Goal: Information Seeking & Learning: Learn about a topic

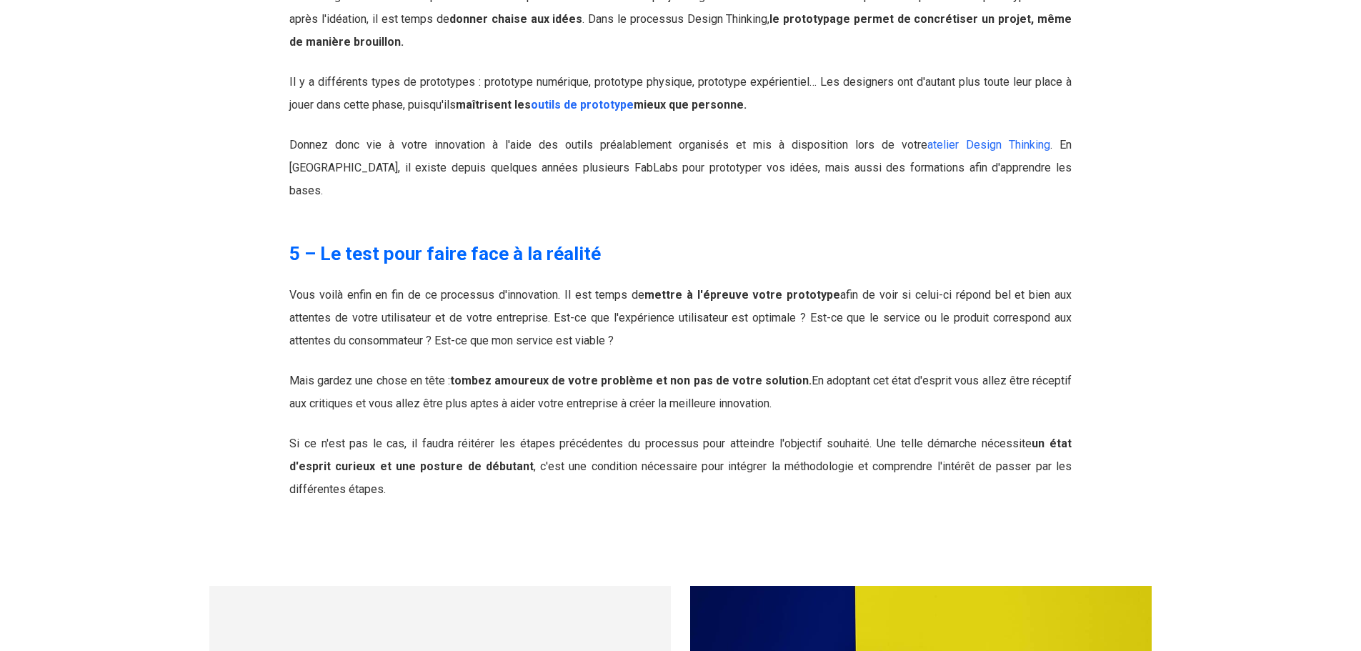
scroll to position [4428, 0]
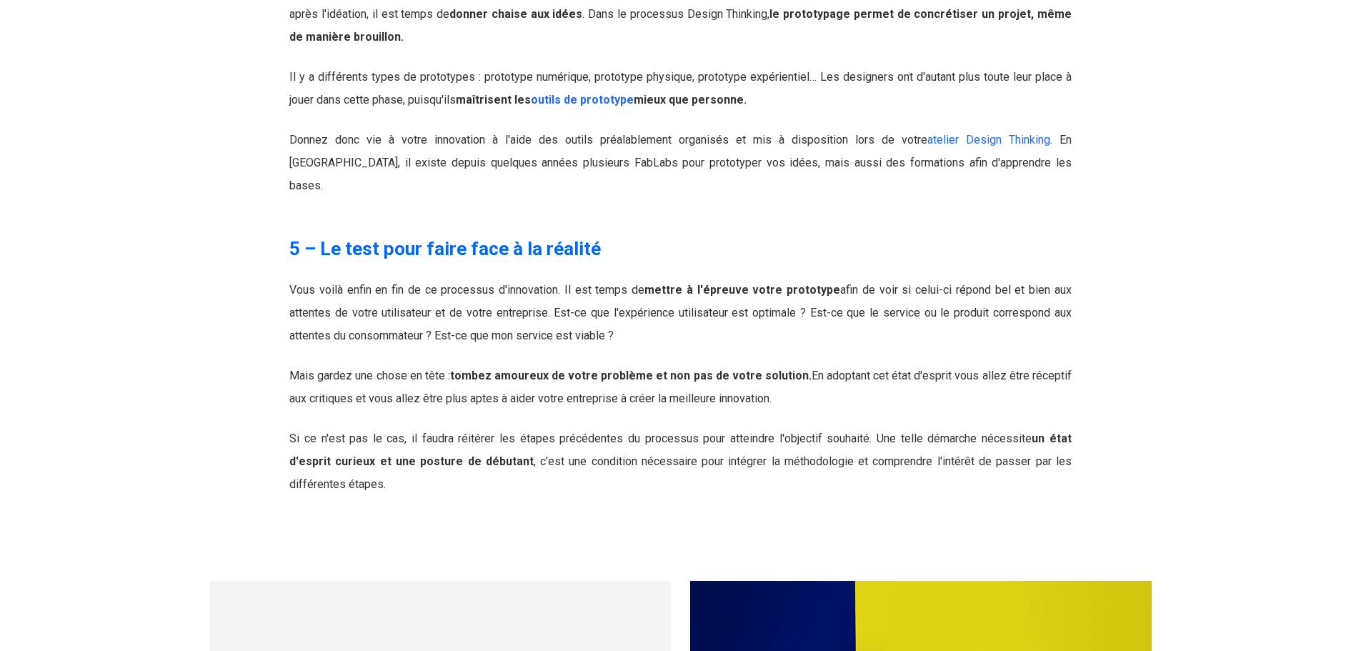
drag, startPoint x: 291, startPoint y: 201, endPoint x: 351, endPoint y: 389, distance: 196.5
click at [351, 389] on div "Vous voilà enfin en fin de ce processus d'innovation. Il est temps de mettre à …" at bounding box center [680, 387] width 782 height 217
copy div "Vous voilà enfin en fin de ce processus d'innovation. Il est temps de mettre à …"
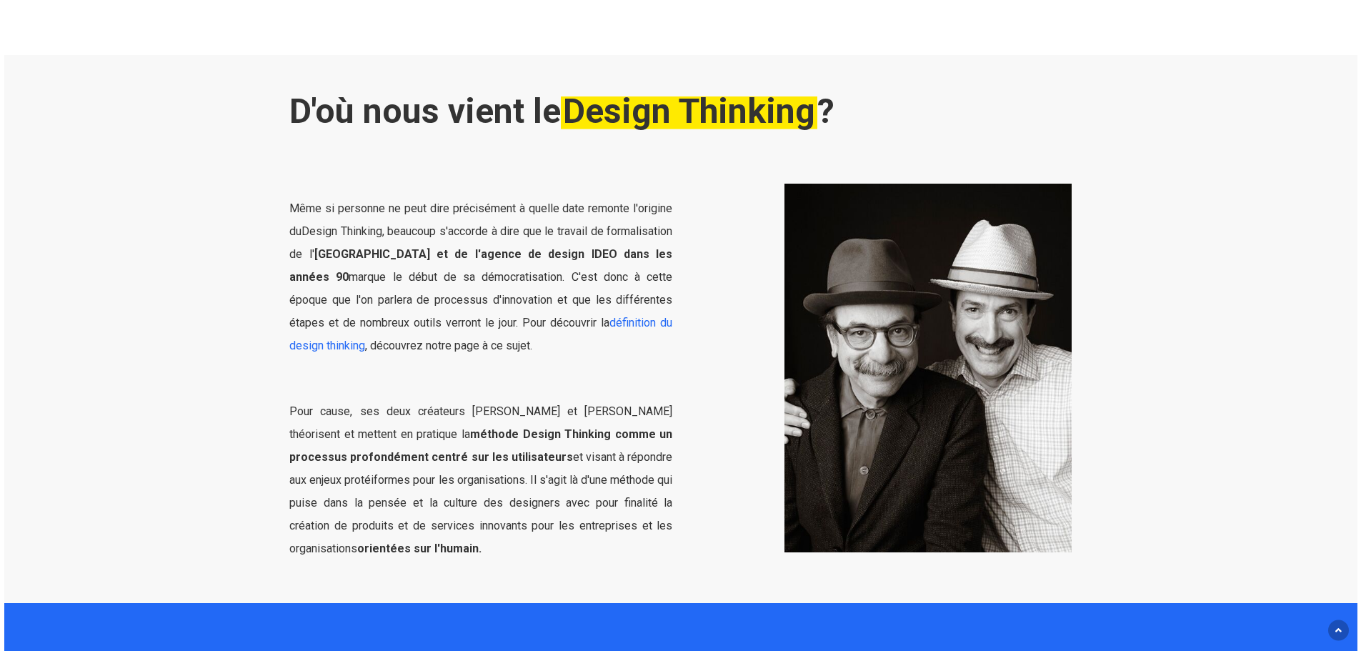
scroll to position [500, 0]
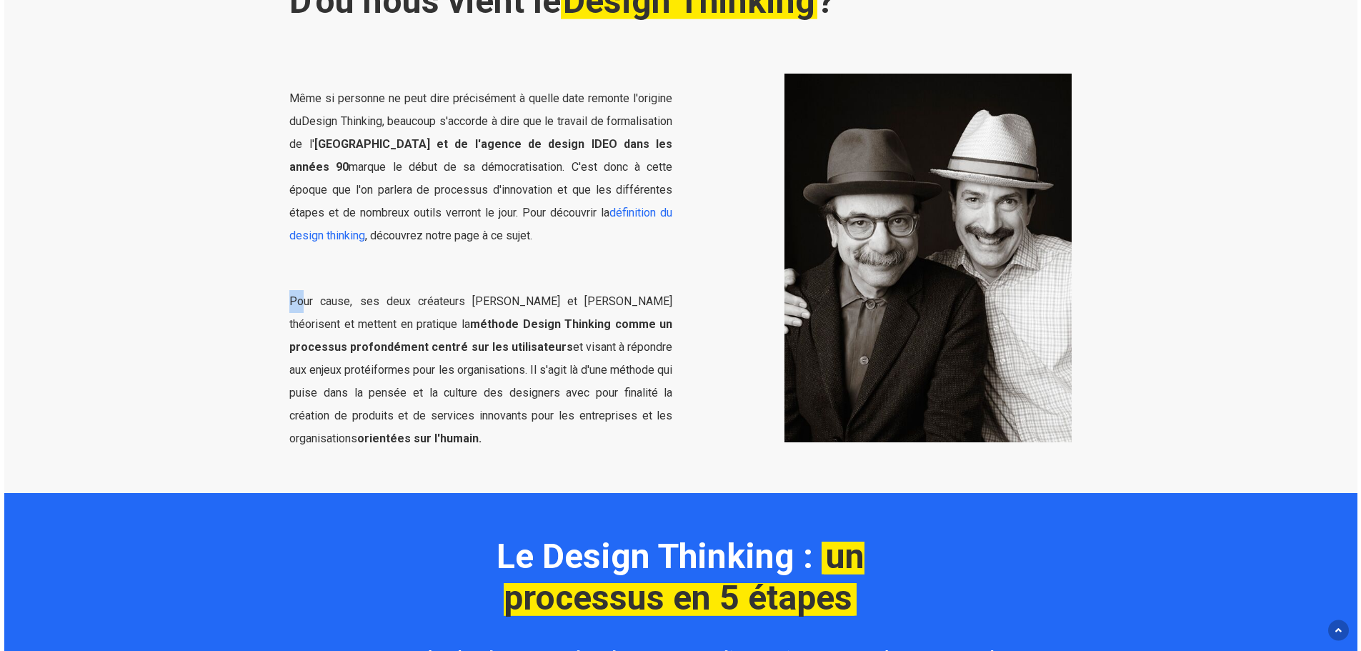
drag, startPoint x: 291, startPoint y: 299, endPoint x: 304, endPoint y: 299, distance: 12.9
click at [304, 299] on div "Même si personne ne peut dire précisément à quelle date remonte l'origine du De…" at bounding box center [480, 257] width 399 height 427
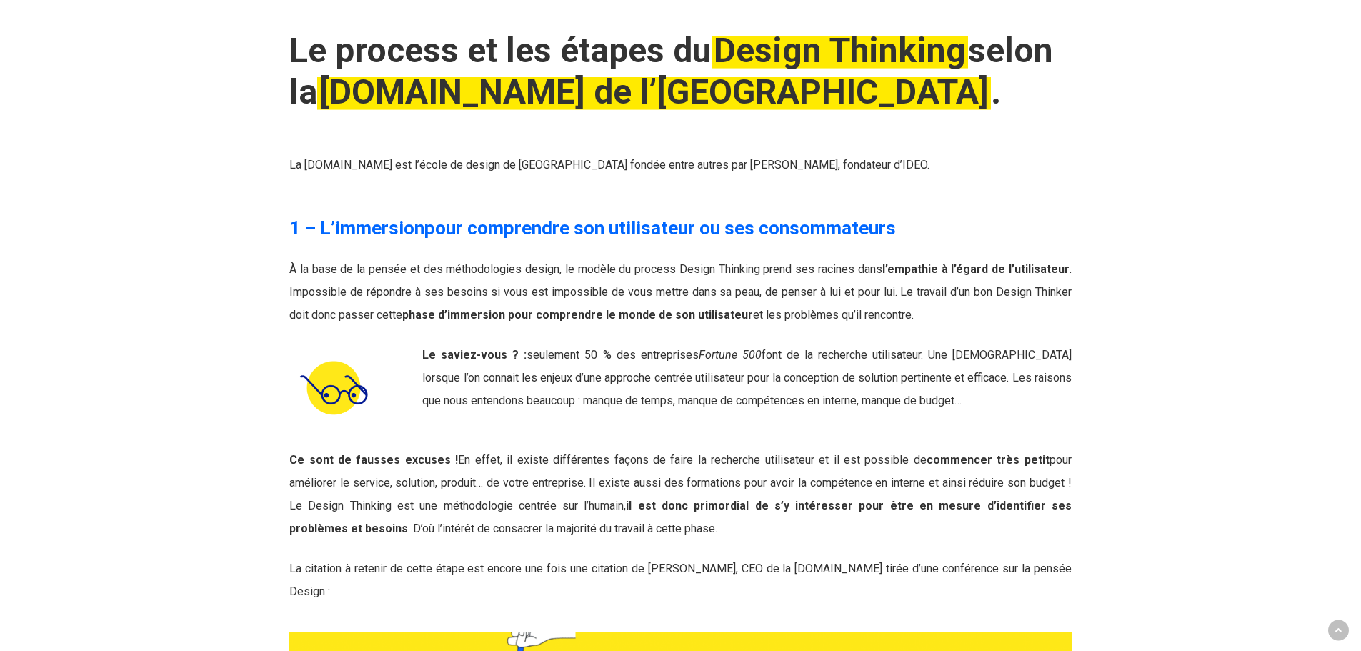
scroll to position [1643, 0]
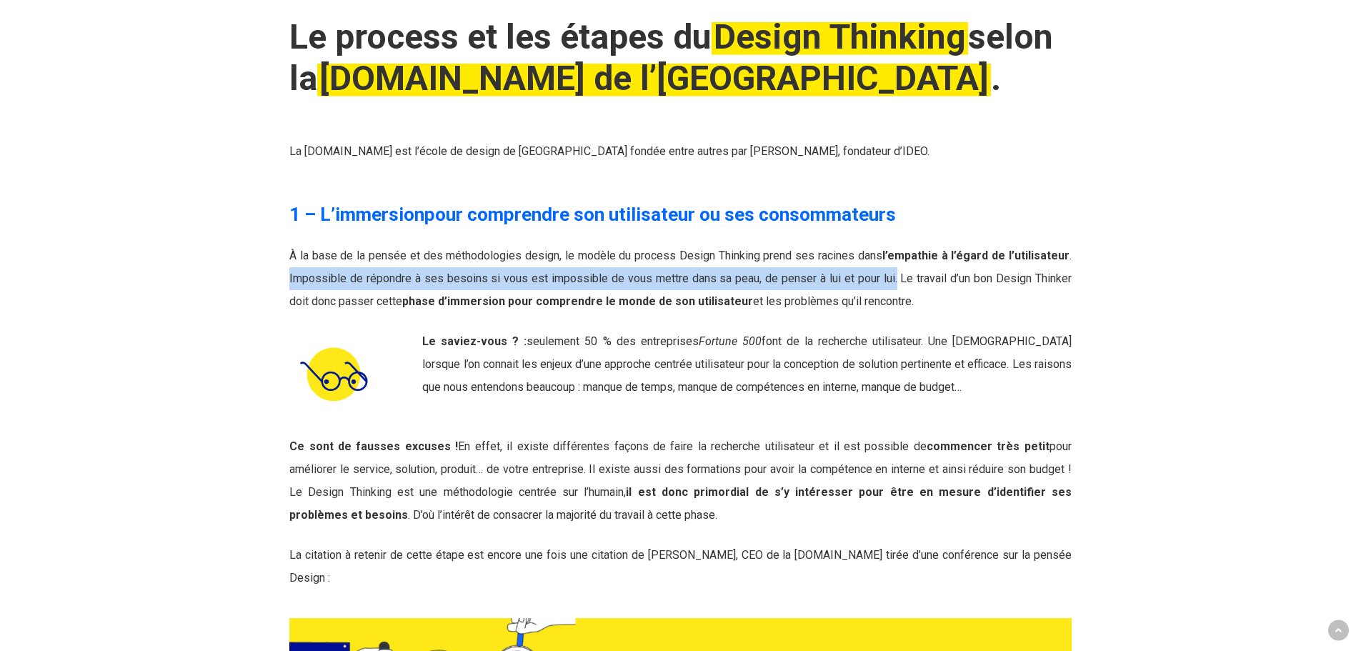
drag, startPoint x: 290, startPoint y: 274, endPoint x: 895, endPoint y: 279, distance: 605.0
click at [895, 279] on span "À la base de la pensée et des méthodologies design, le modèle du process Design…" at bounding box center [680, 278] width 782 height 59
copy span "Impossible de répondre à ses besoins si vous est impossible de vous mettre dans…"
